Goal: Navigation & Orientation: Find specific page/section

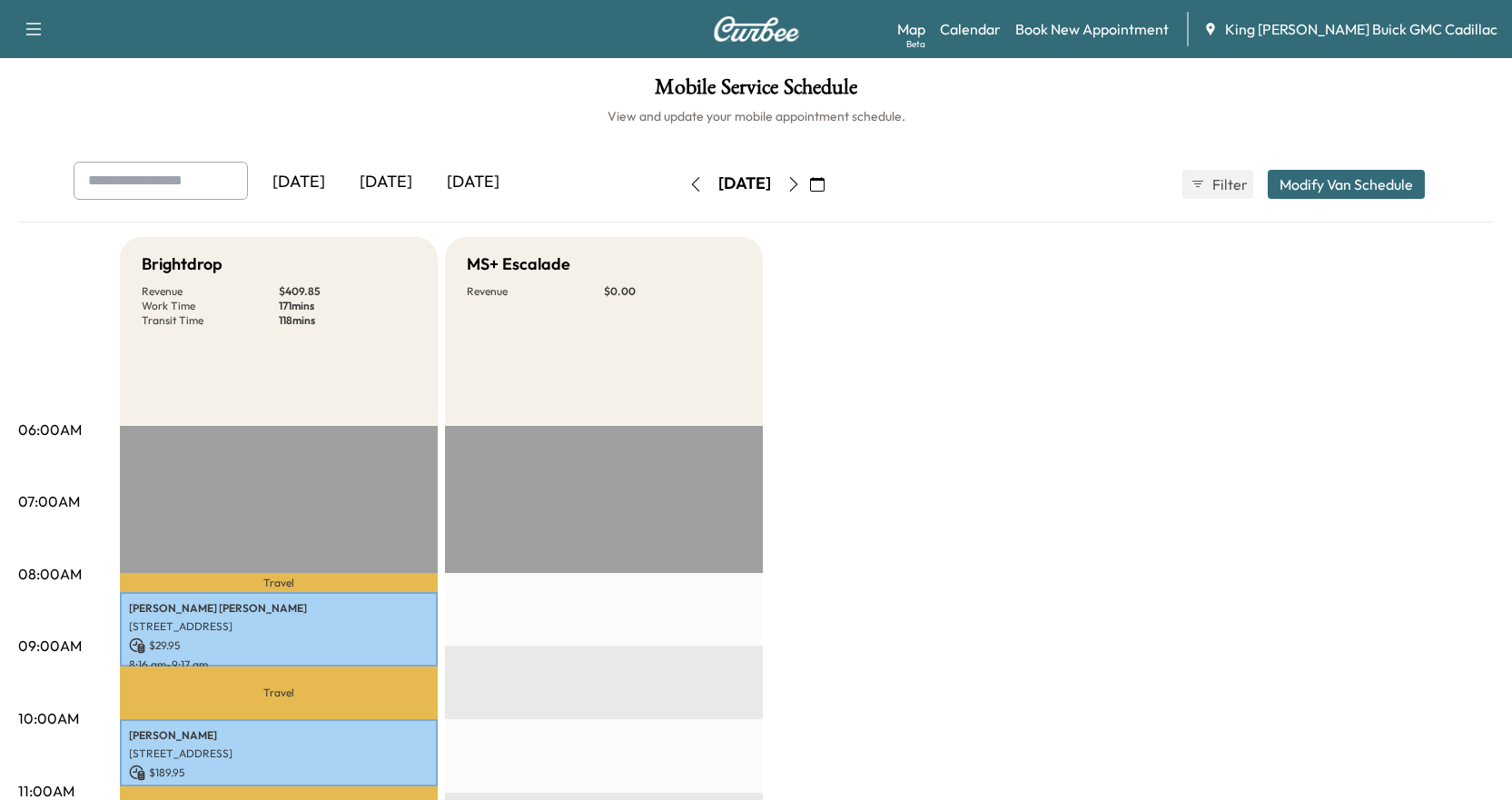
click at [809, 198] on button "button" at bounding box center [793, 184] width 31 height 29
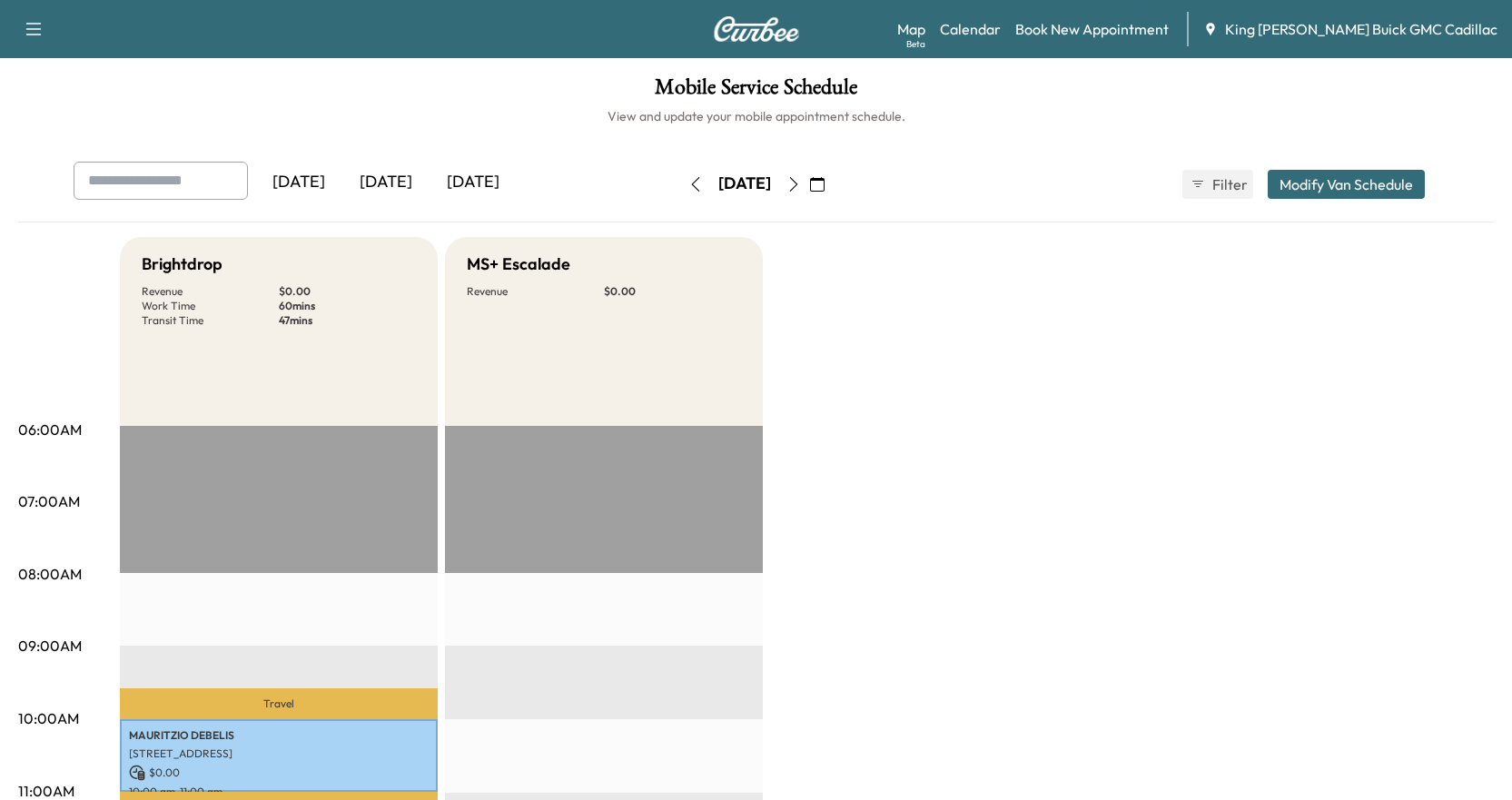
click at [809, 171] on button "button" at bounding box center [793, 184] width 31 height 29
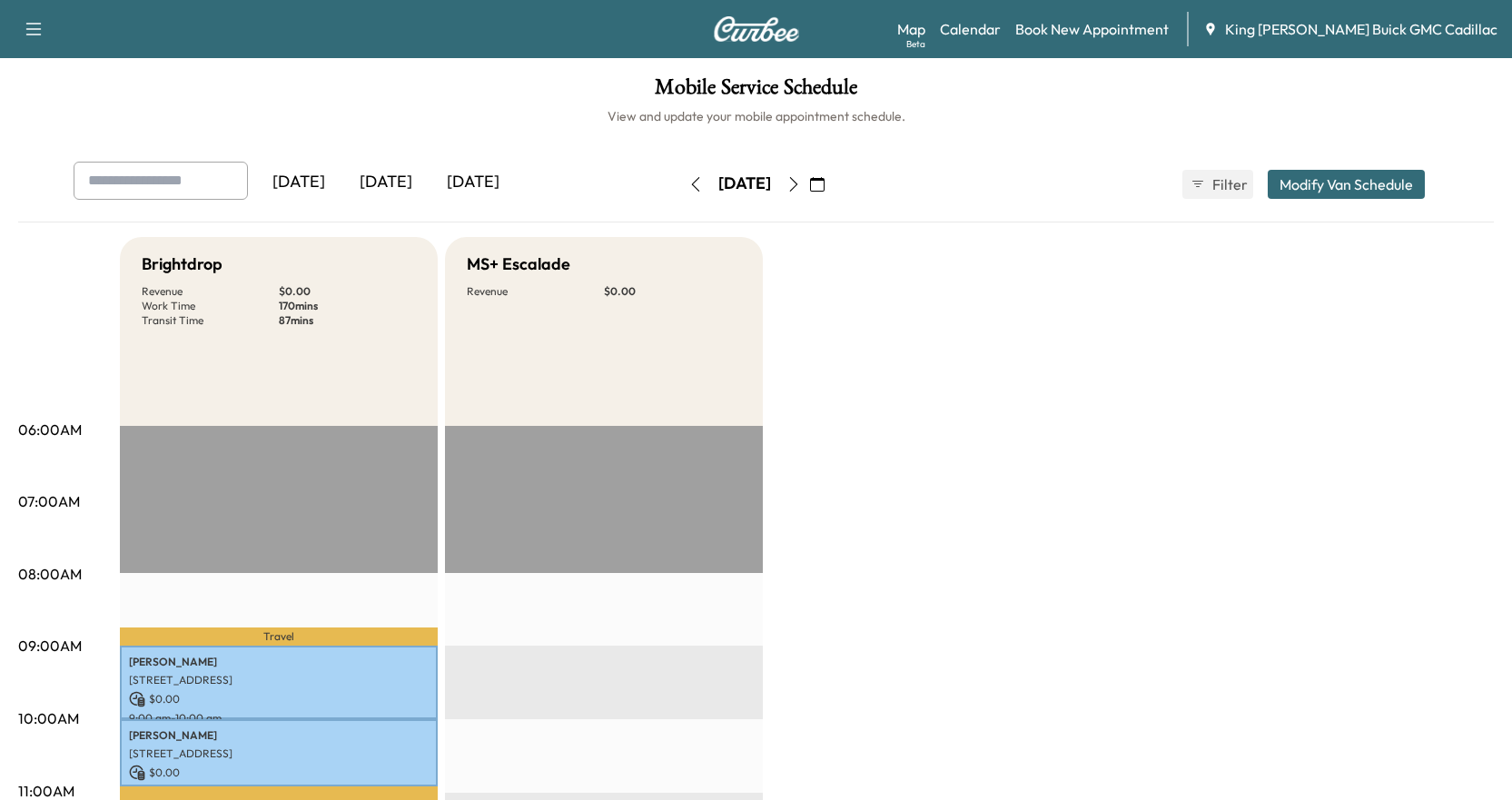
click at [801, 186] on icon "button" at bounding box center [793, 184] width 14 height 14
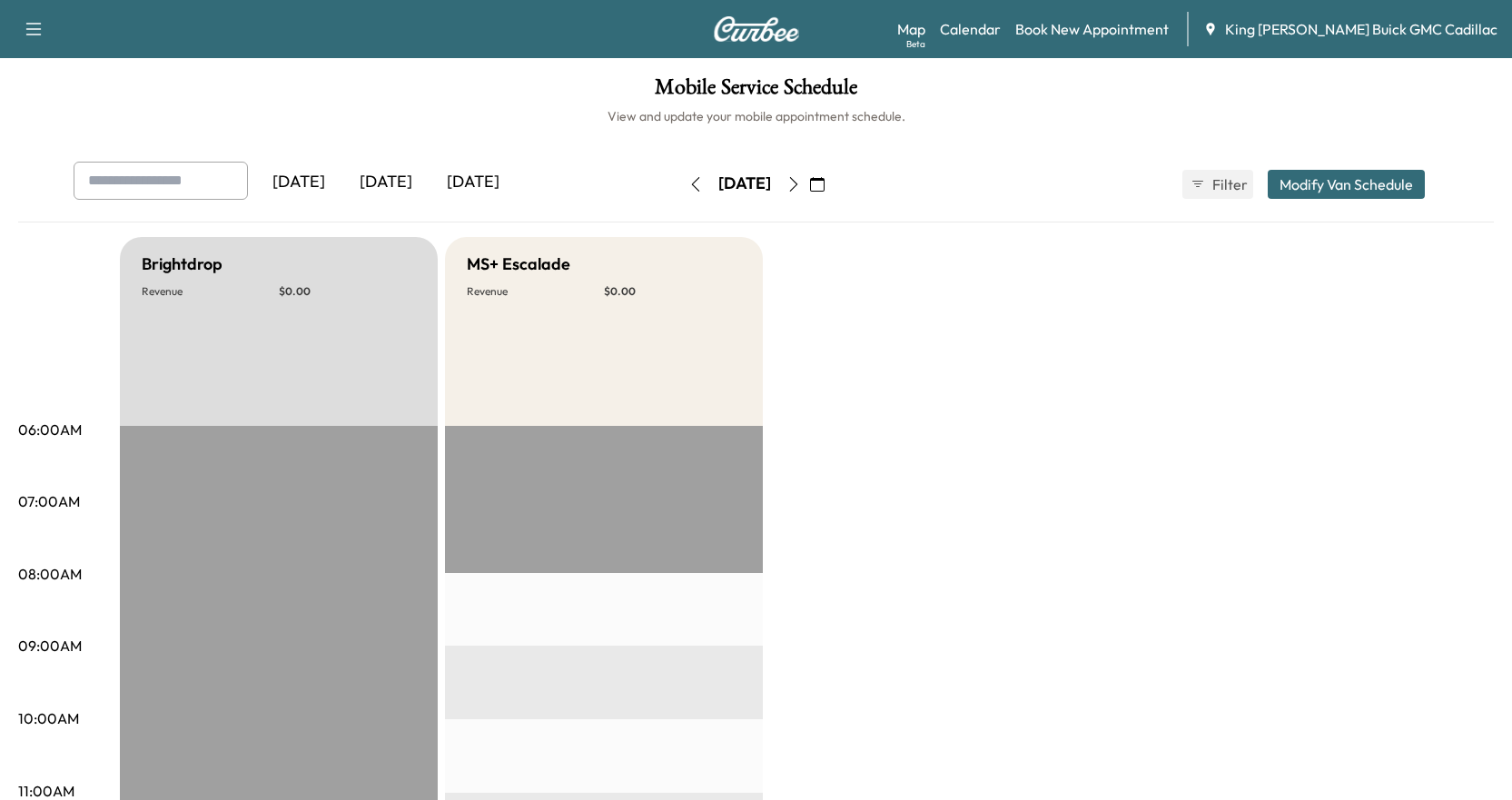
click at [689, 188] on icon "button" at bounding box center [695, 184] width 14 height 14
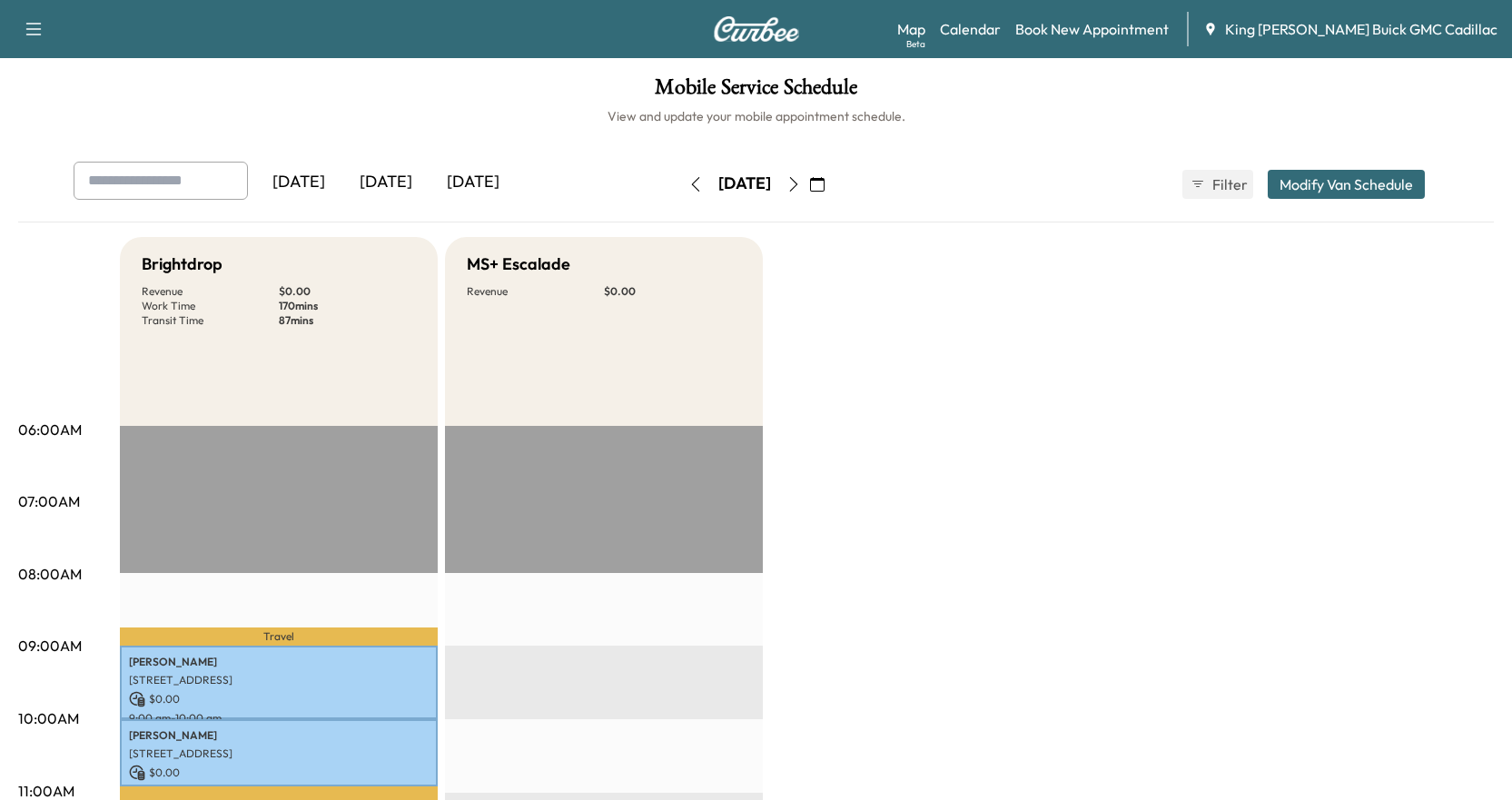
click at [626, 188] on div "[DATE] [DATE] [DATE] [DATE] September 2025 S M T W T F S 31 1 2 3 4 5 6 7 8 9 1…" at bounding box center [756, 185] width 1395 height 45
click at [689, 187] on icon "button" at bounding box center [695, 184] width 14 height 14
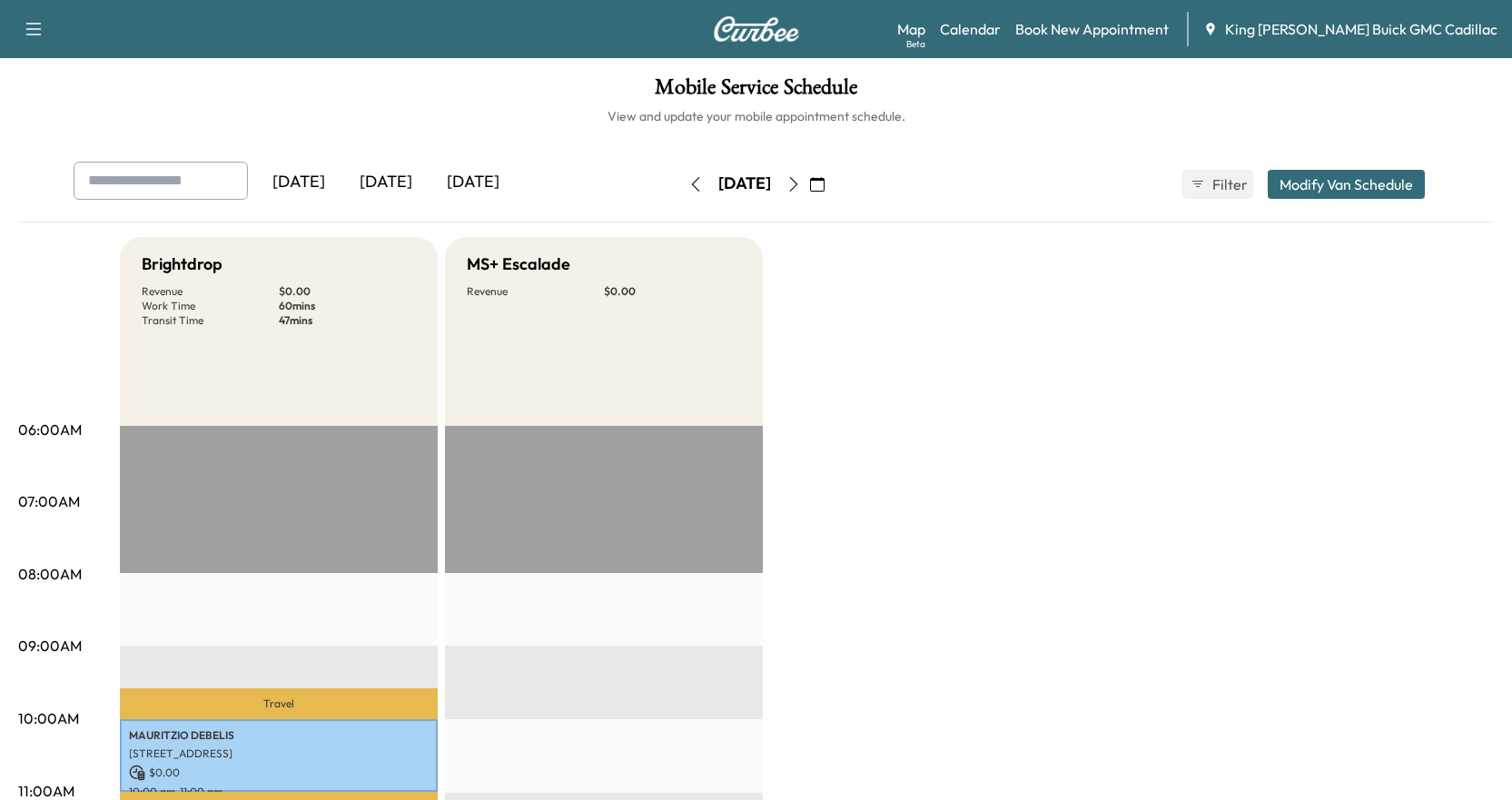
click at [801, 188] on icon "button" at bounding box center [793, 184] width 14 height 14
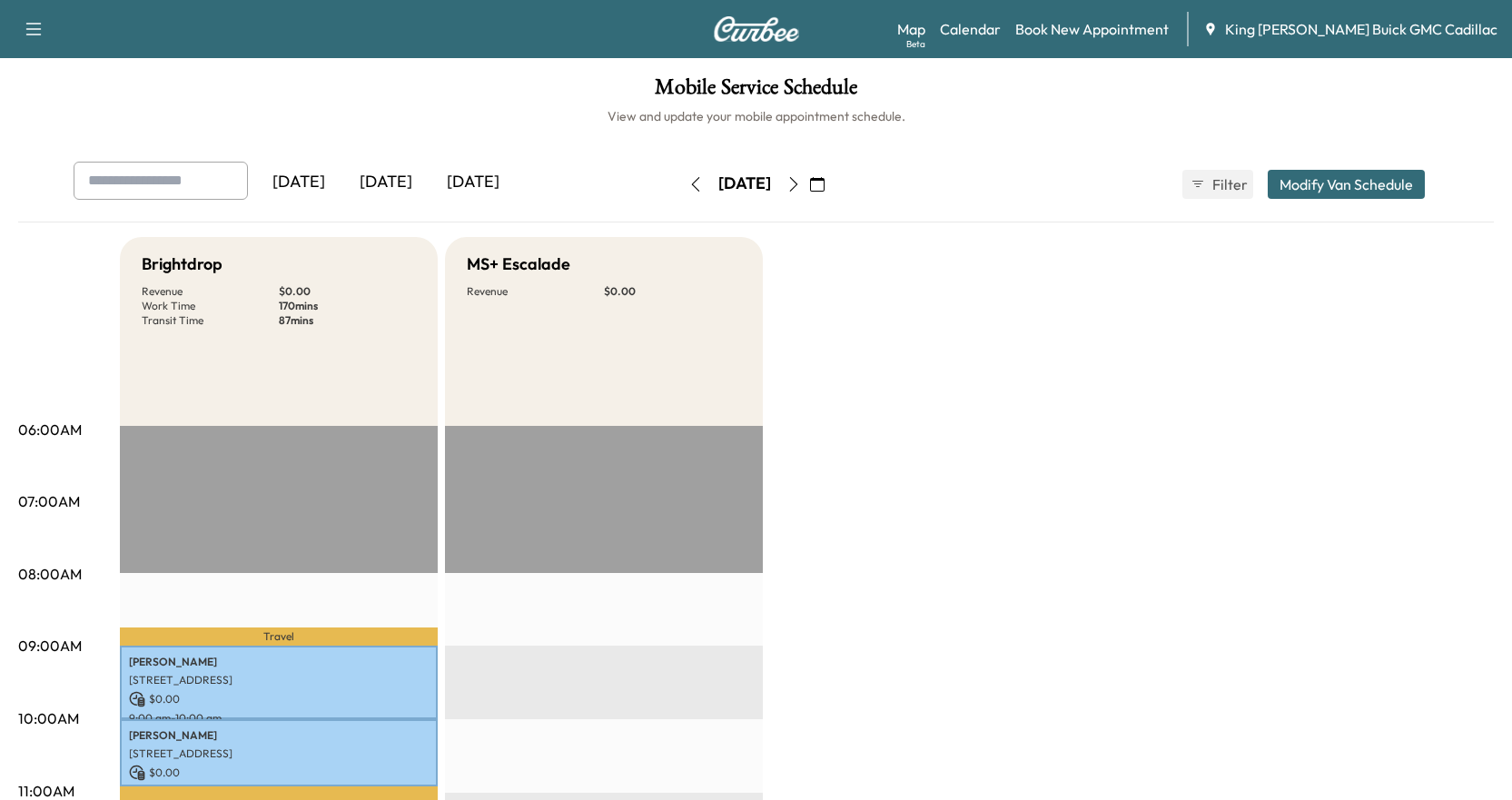
click at [680, 188] on div "Friday, September 26" at bounding box center [744, 184] width 129 height 29
click at [680, 188] on button "button" at bounding box center [695, 184] width 31 height 29
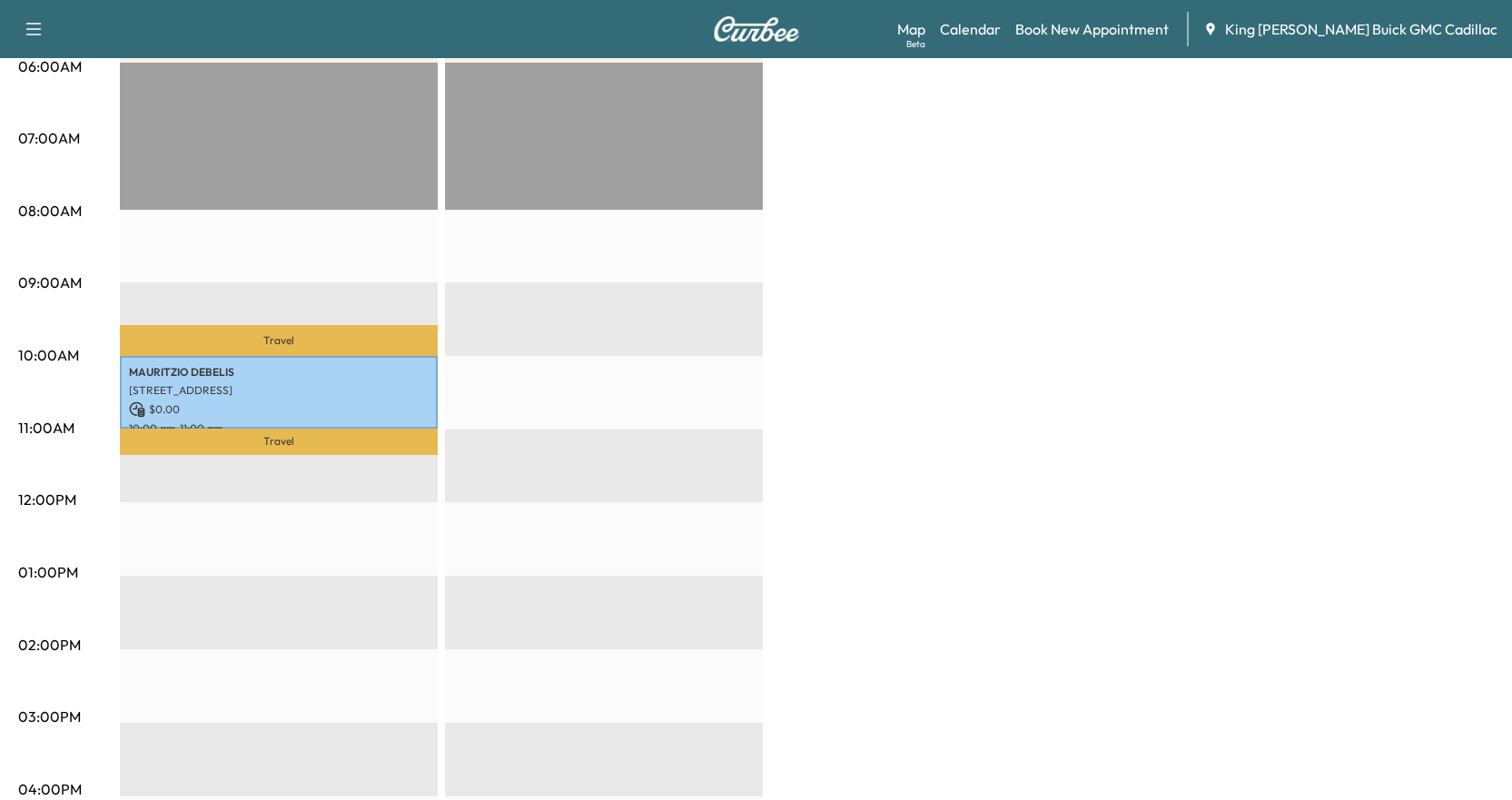
scroll to position [90, 0]
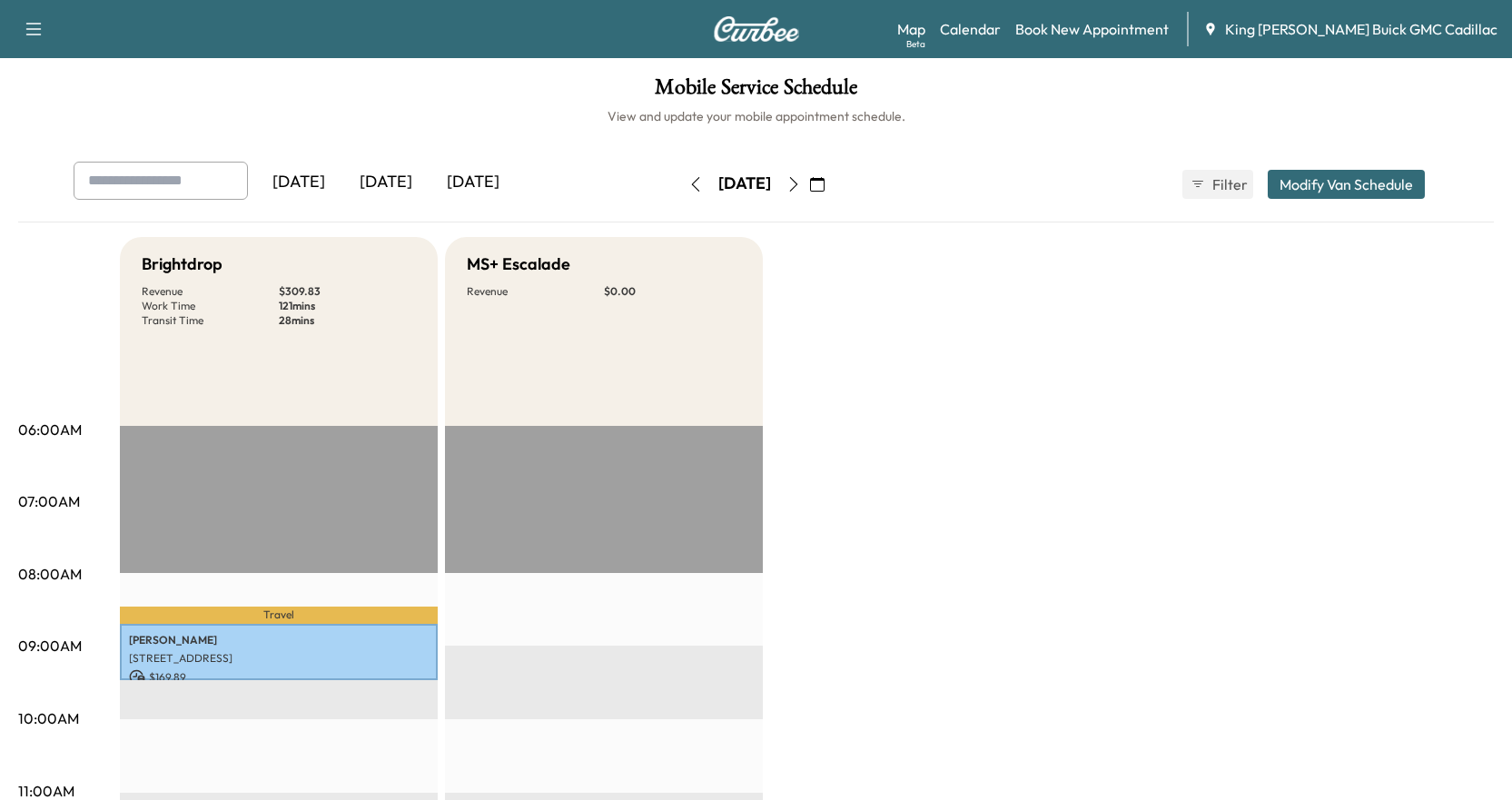
click at [801, 186] on icon "button" at bounding box center [793, 184] width 14 height 14
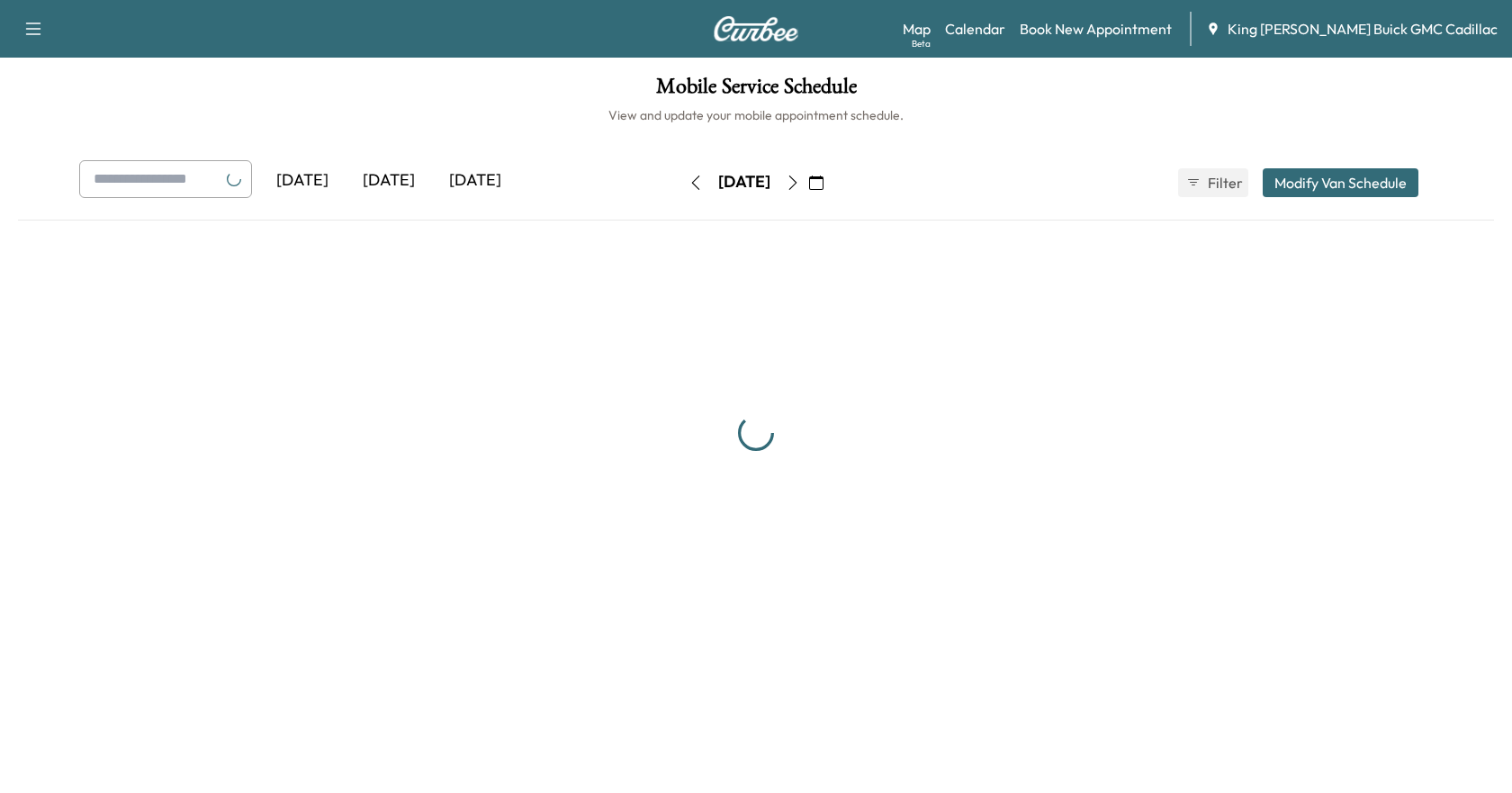
click at [800, 184] on icon "button" at bounding box center [792, 182] width 14 height 14
click at [832, 184] on button "button" at bounding box center [816, 182] width 31 height 29
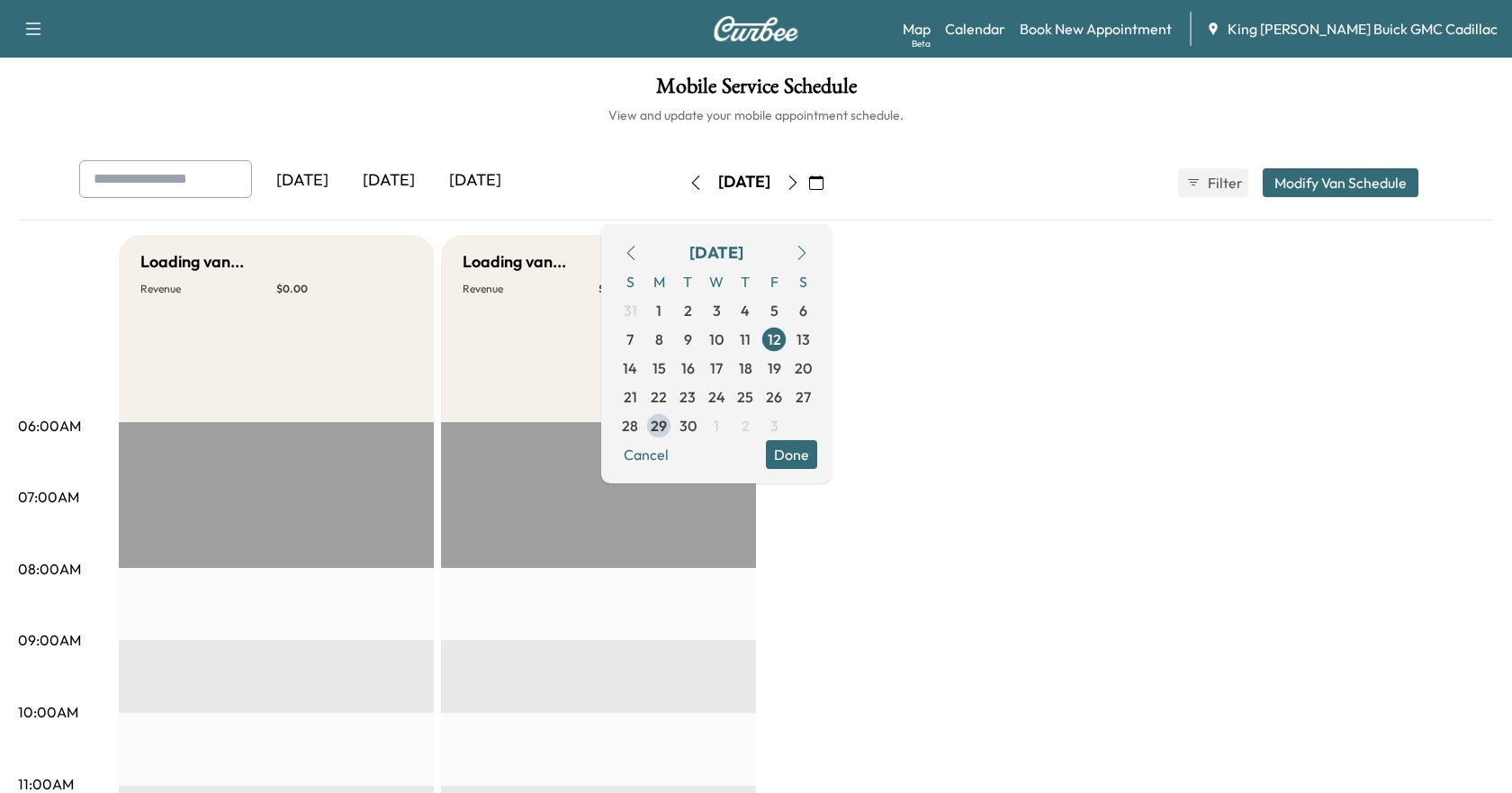
click at [832, 184] on button "button" at bounding box center [816, 182] width 31 height 29
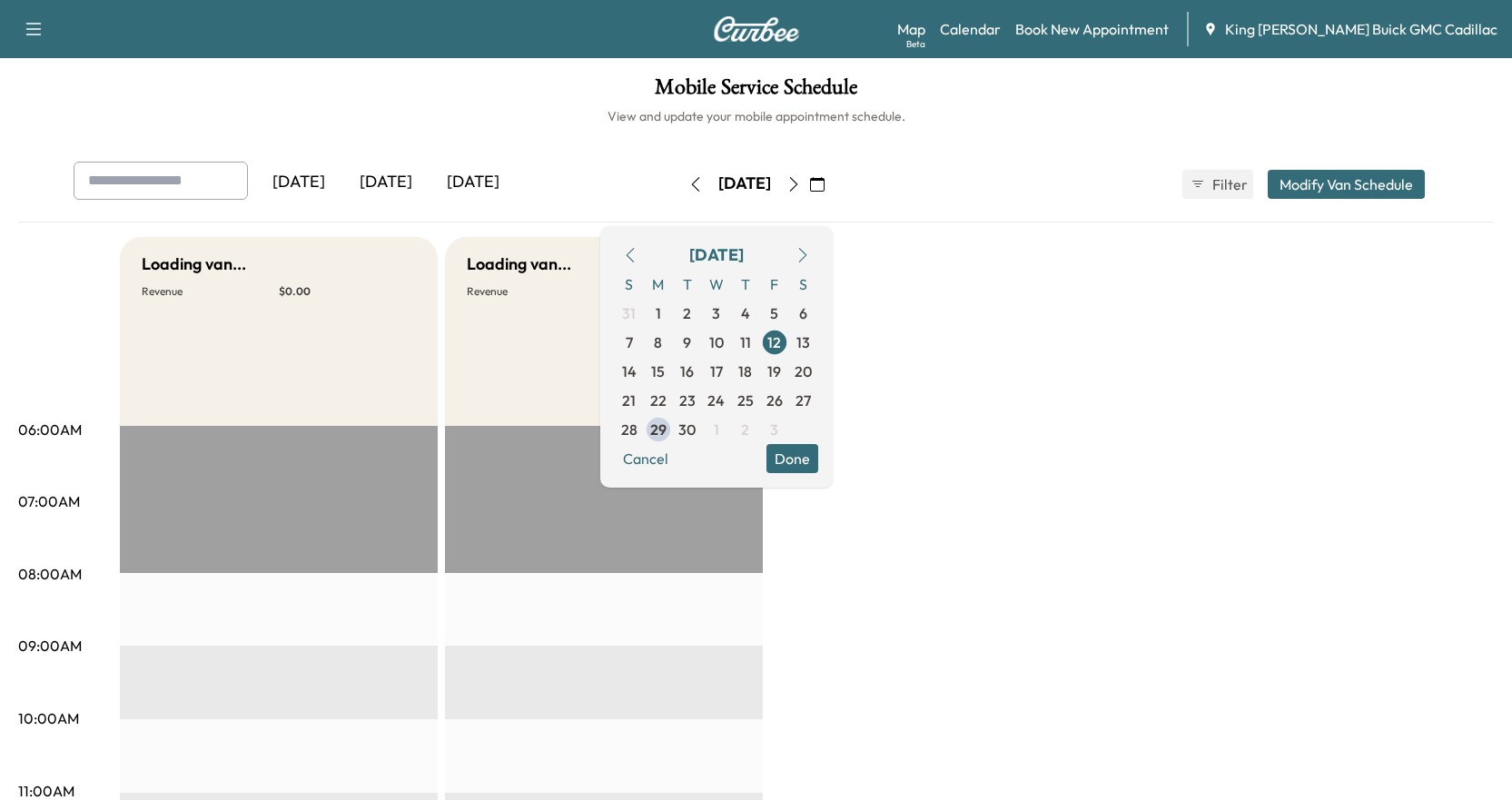
click at [824, 186] on icon "button" at bounding box center [817, 184] width 14 height 14
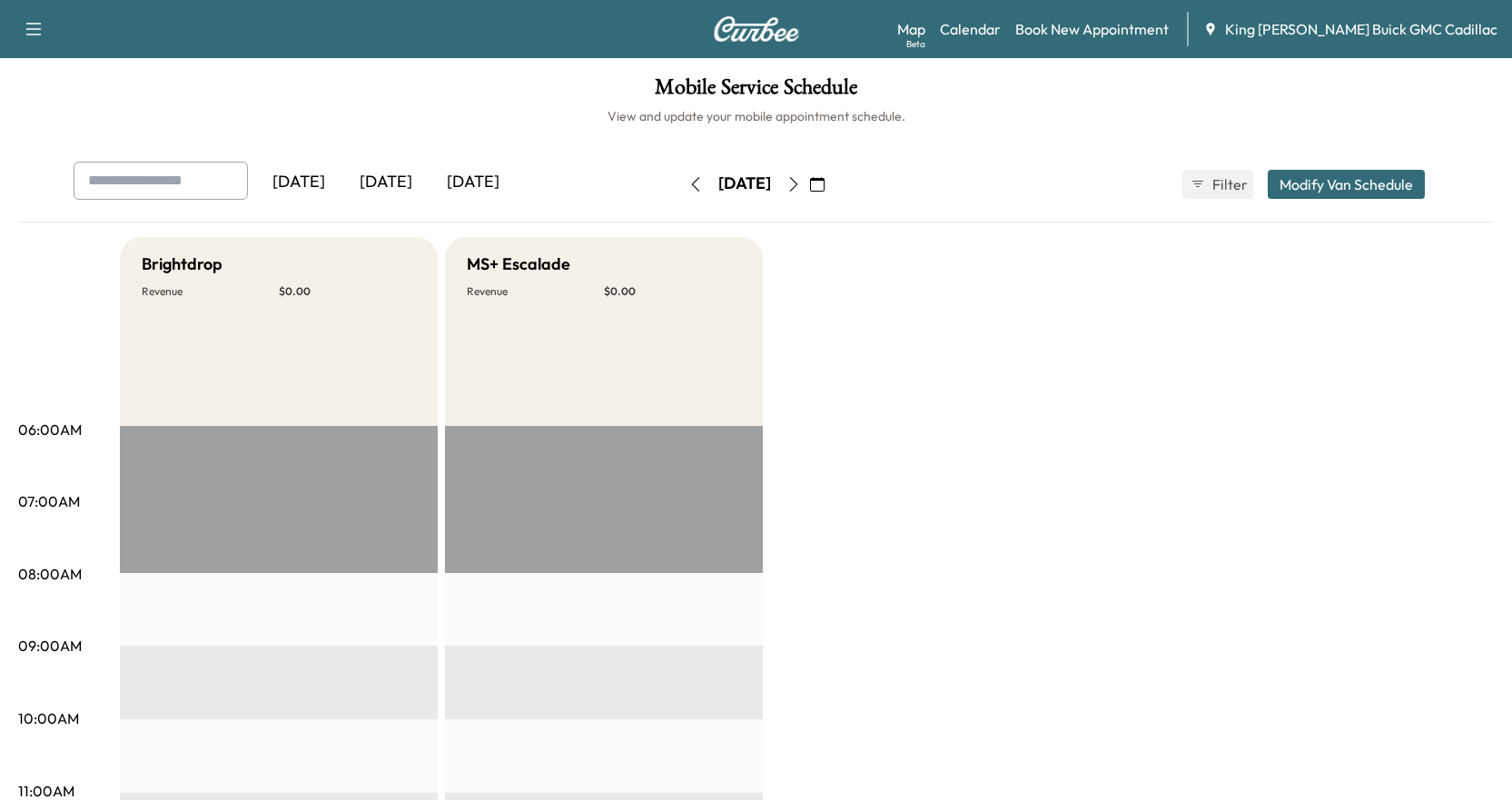
click at [824, 186] on icon "button" at bounding box center [817, 184] width 14 height 14
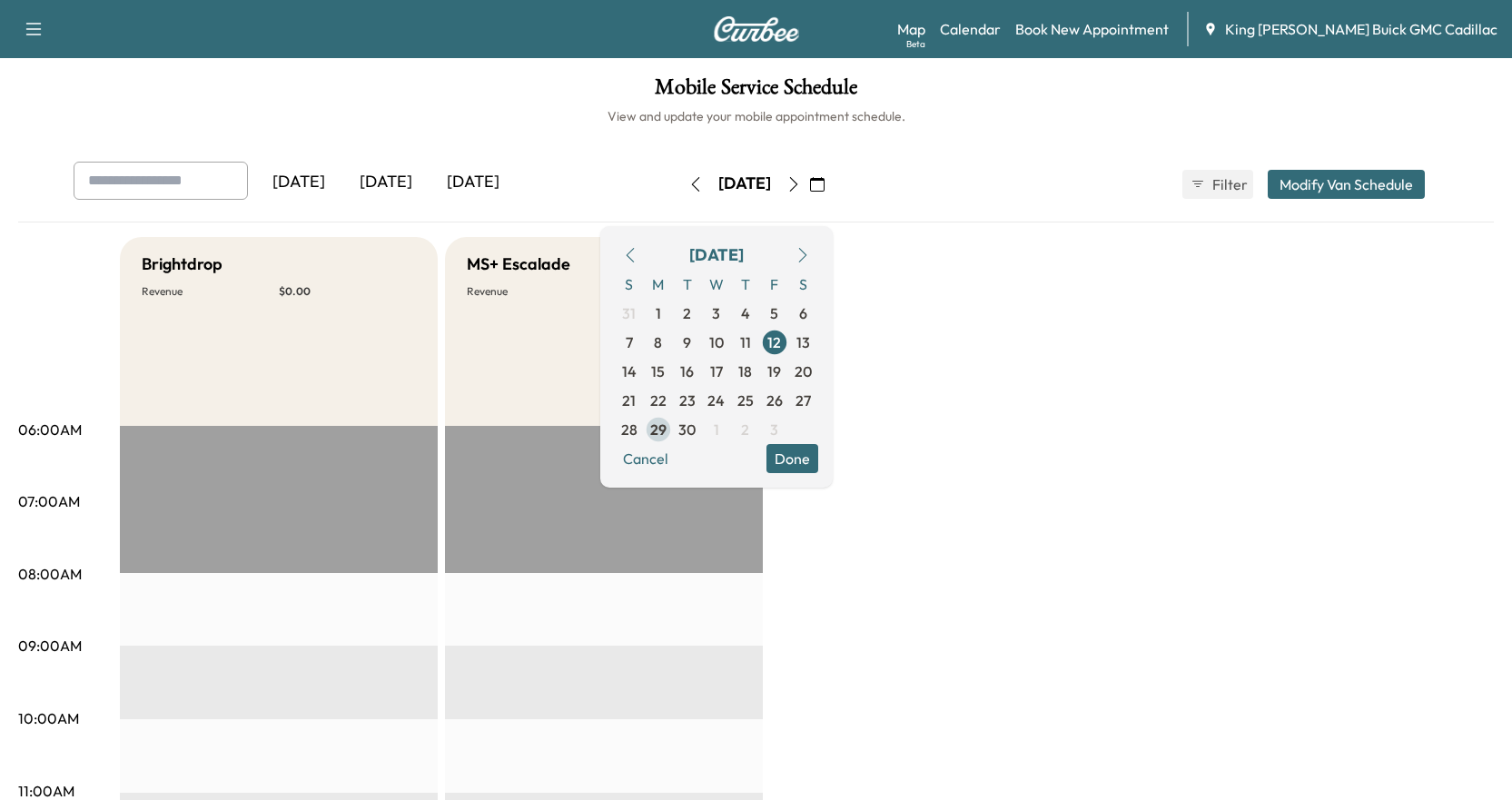
click at [666, 431] on span "29" at bounding box center [658, 429] width 16 height 22
